Goal: Task Accomplishment & Management: Manage account settings

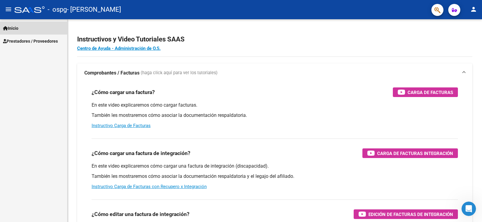
click at [32, 30] on link "Inicio" at bounding box center [33, 28] width 67 height 13
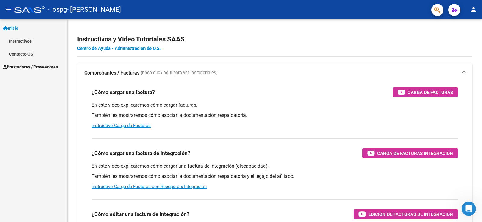
click at [40, 42] on link "Instructivos" at bounding box center [33, 41] width 67 height 13
click at [35, 42] on link "Instructivos" at bounding box center [33, 41] width 67 height 13
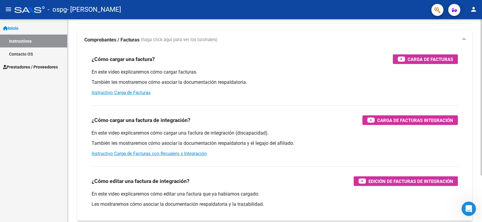
scroll to position [61, 0]
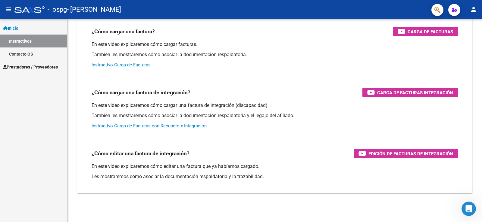
click at [29, 40] on link "Instructivos" at bounding box center [33, 41] width 67 height 13
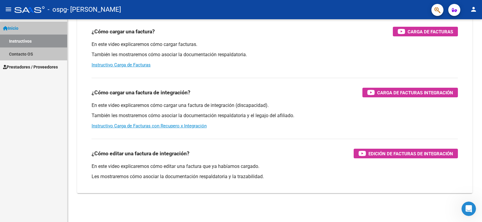
click at [29, 40] on link "Instructivos" at bounding box center [33, 41] width 67 height 13
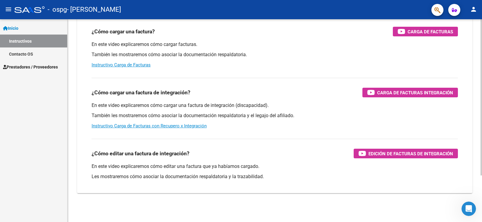
scroll to position [0, 0]
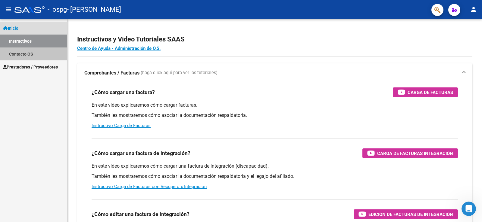
click at [53, 60] on link "Contacto OS" at bounding box center [33, 54] width 67 height 13
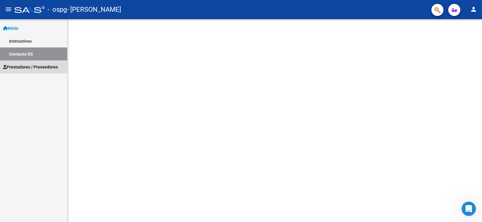
click at [39, 65] on span "Prestadores / Proveedores" at bounding box center [30, 67] width 55 height 7
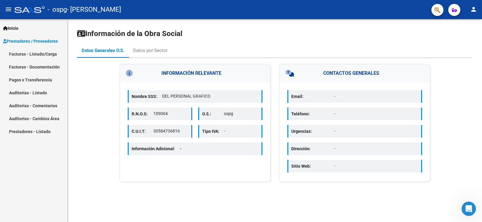
click at [44, 69] on link "Facturas - Documentación" at bounding box center [33, 67] width 67 height 13
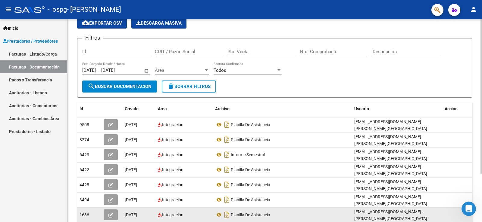
scroll to position [60, 0]
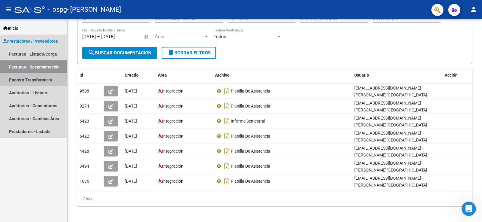
click at [35, 83] on link "Pagos x Transferencia" at bounding box center [33, 79] width 67 height 13
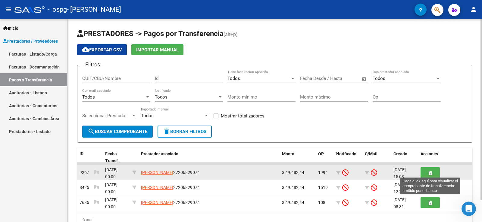
click at [430, 172] on icon "button" at bounding box center [429, 173] width 3 height 5
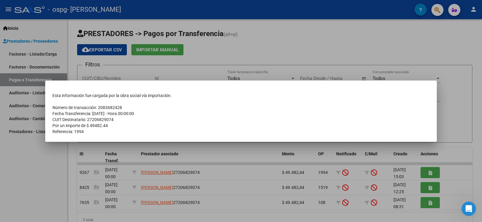
click at [466, 176] on div at bounding box center [241, 111] width 482 height 222
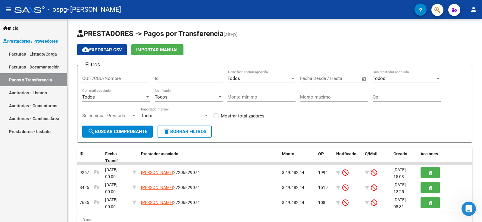
click at [477, 11] on button "person" at bounding box center [473, 10] width 12 height 12
click at [464, 38] on button "exit_to_app Salir" at bounding box center [461, 40] width 37 height 14
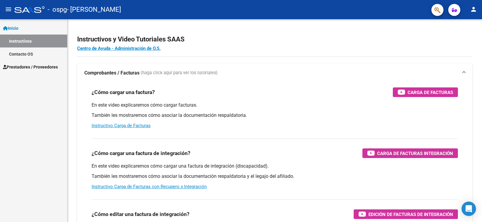
click at [471, 6] on mat-icon "person" at bounding box center [473, 9] width 7 height 7
click at [450, 42] on mat-icon "exit_to_app" at bounding box center [450, 39] width 7 height 7
